Goal: Find specific page/section: Find specific page/section

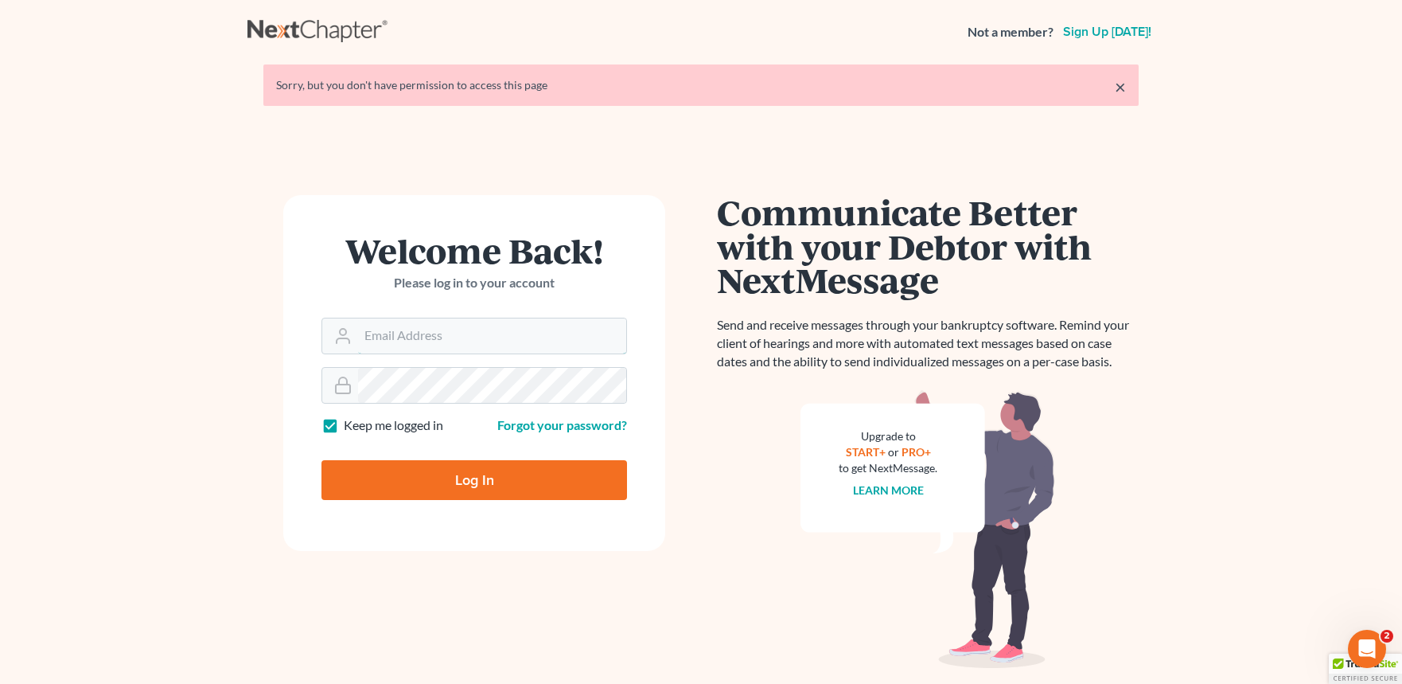
type input "[EMAIL_ADDRESS][DOMAIN_NAME]"
click at [460, 478] on input "Log In" at bounding box center [475, 480] width 306 height 40
type input "Thinking..."
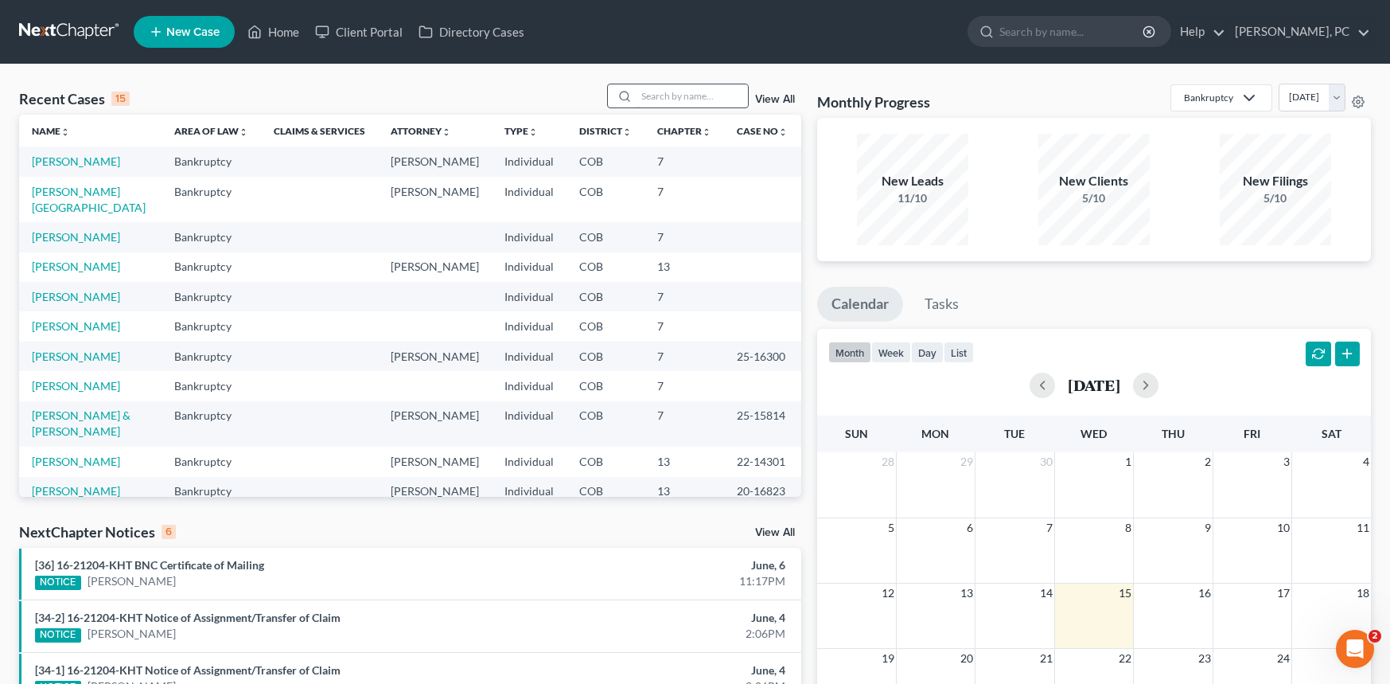
click at [656, 105] on input "search" at bounding box center [692, 95] width 111 height 23
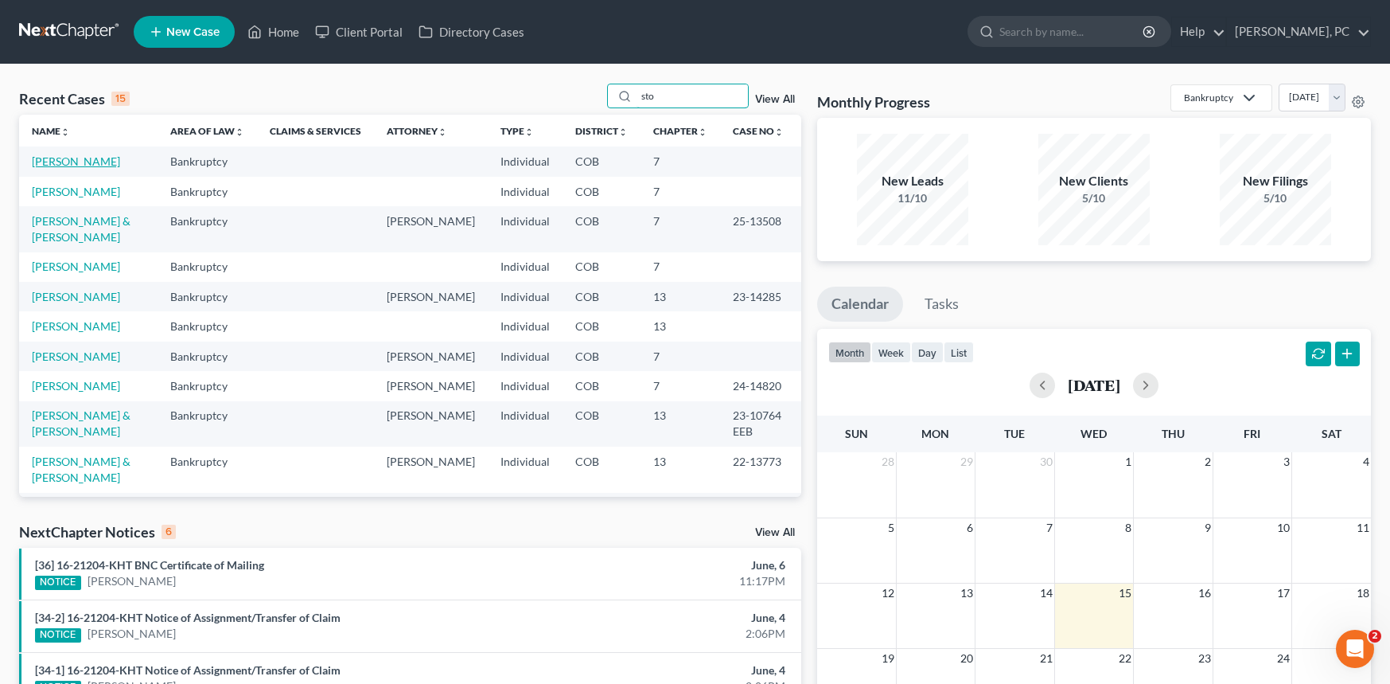
type input "sto"
click at [82, 162] on link "[PERSON_NAME]" at bounding box center [76, 161] width 88 height 14
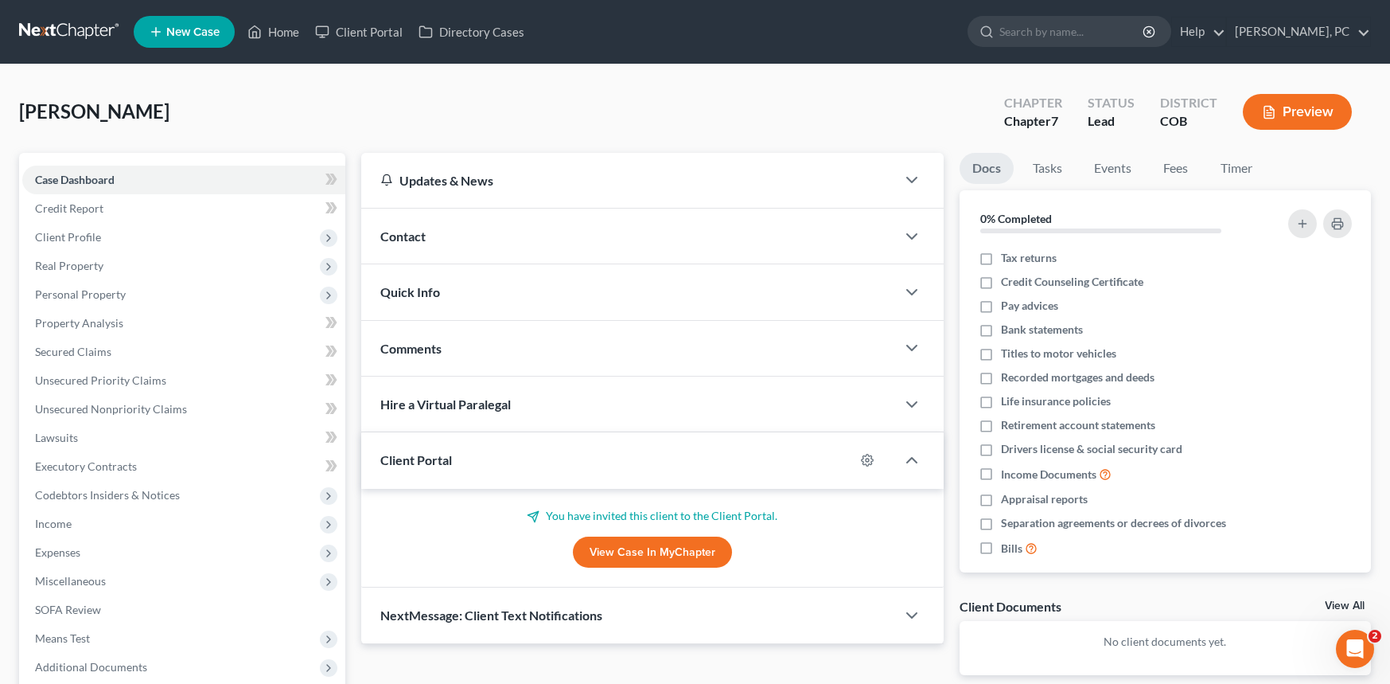
click at [610, 551] on link "View Case in MyChapter" at bounding box center [652, 552] width 159 height 32
